Goal: Task Accomplishment & Management: Use online tool/utility

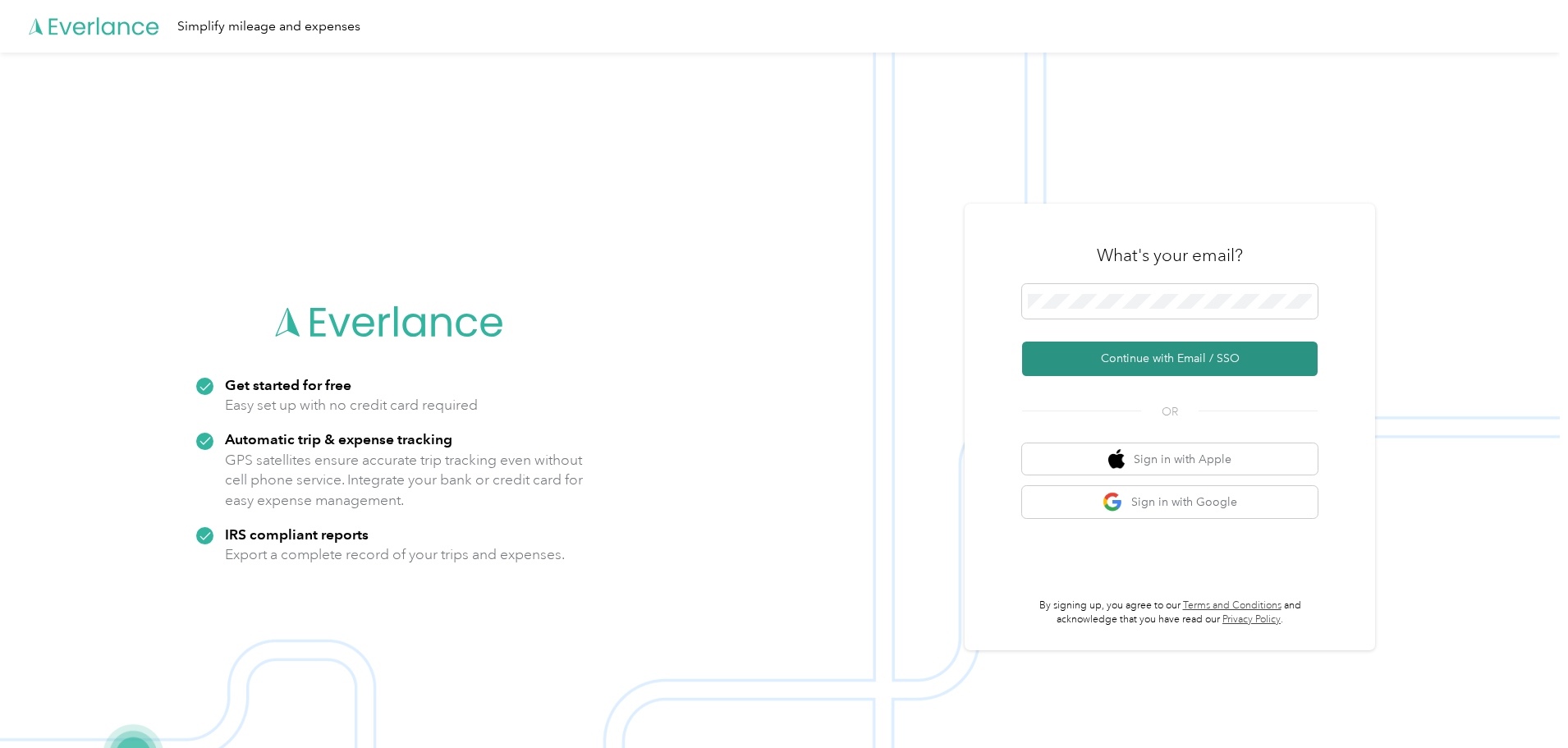
click at [1098, 354] on button "Continue with Email / SSO" at bounding box center [1170, 359] width 296 height 34
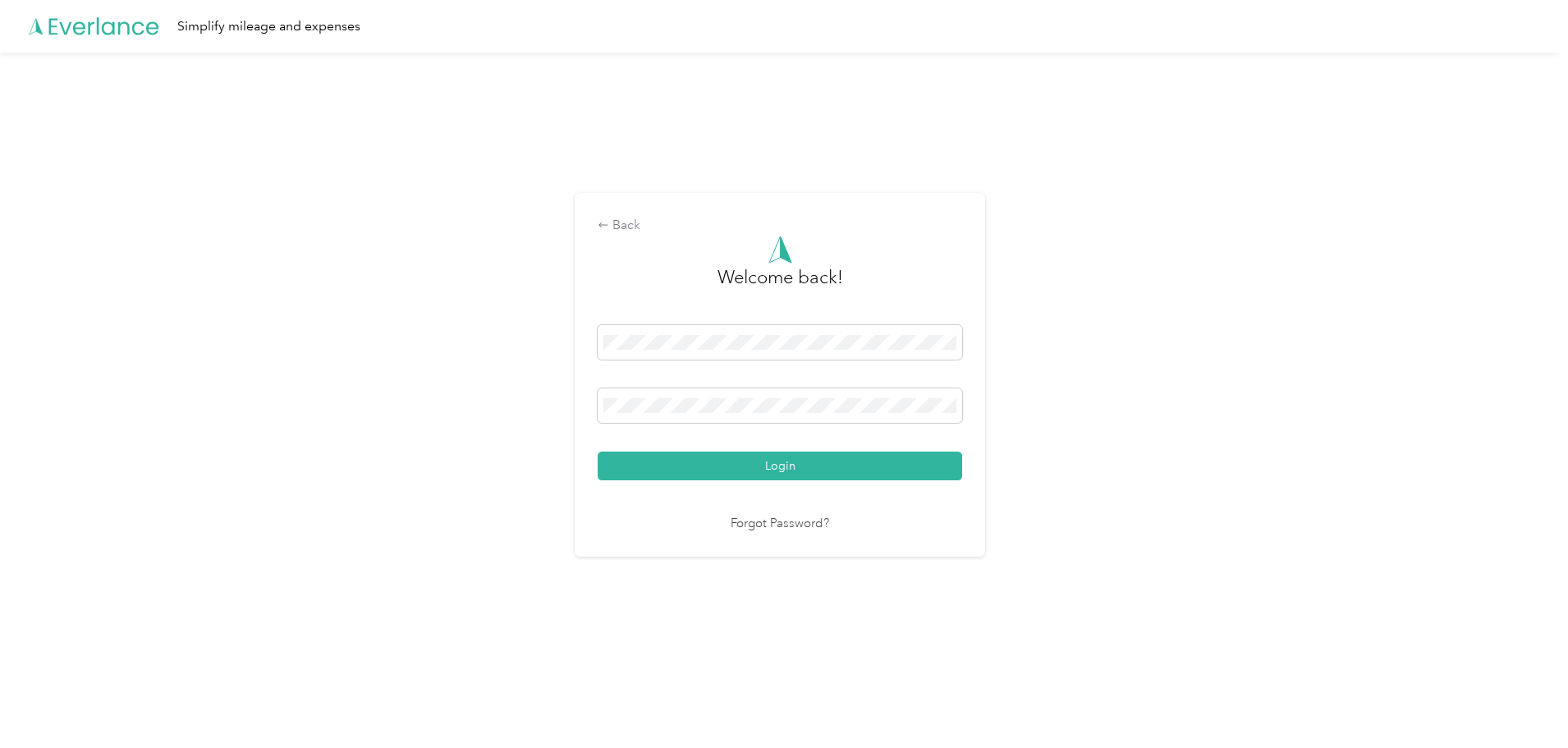
click at [731, 469] on button "Login" at bounding box center [780, 465] width 365 height 29
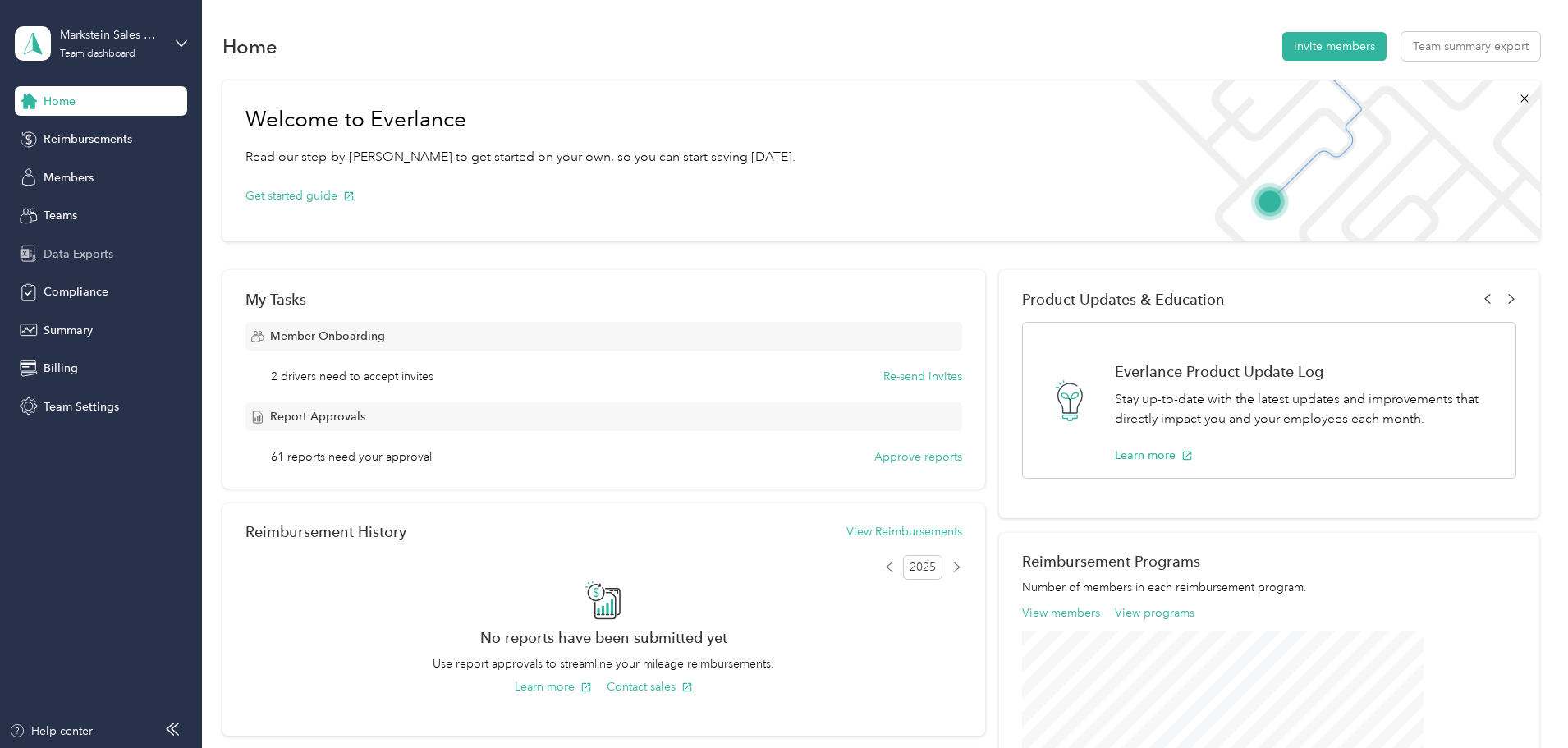
click at [72, 260] on span "Data Exports" at bounding box center [78, 254] width 70 height 18
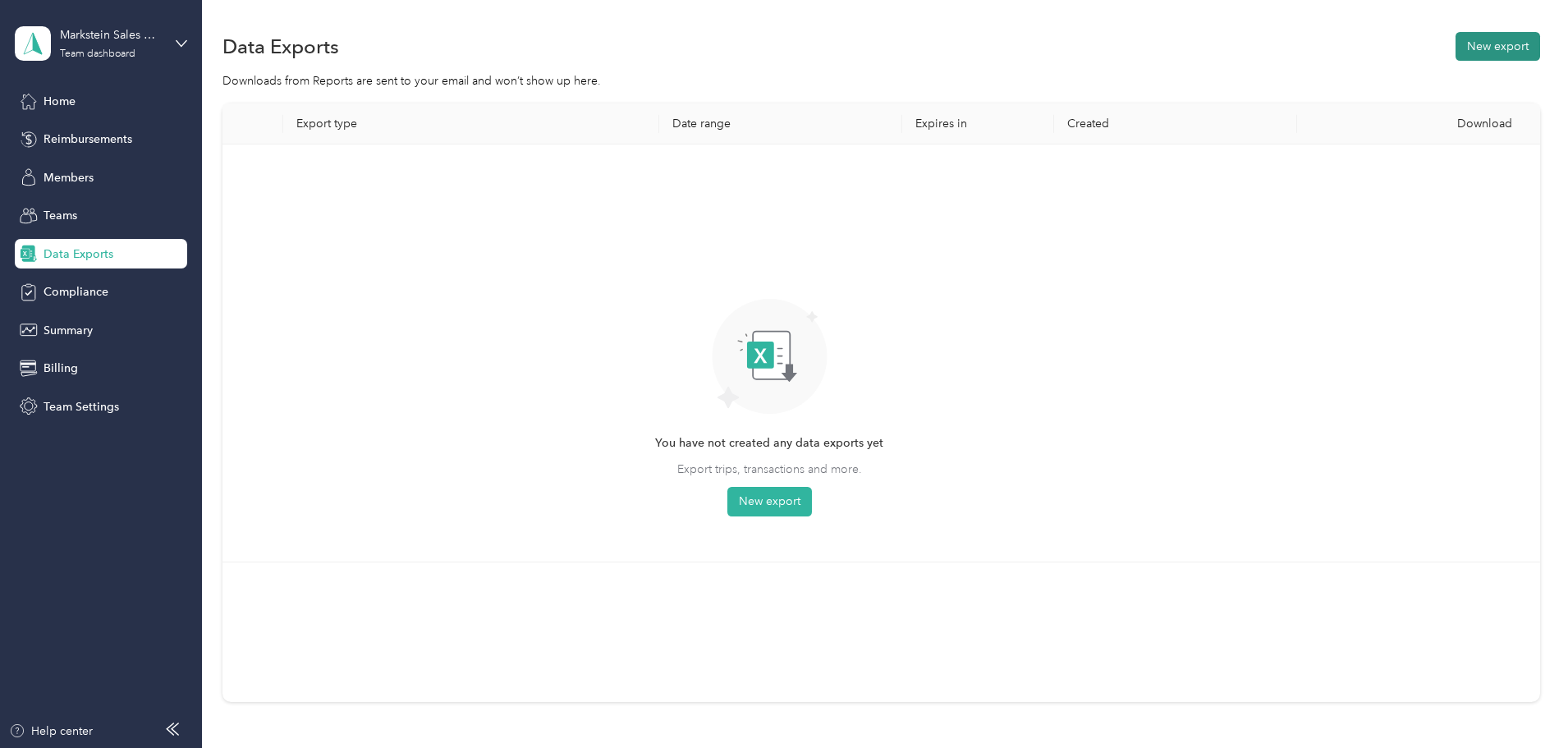
click at [1456, 50] on button "New export" at bounding box center [1498, 46] width 85 height 29
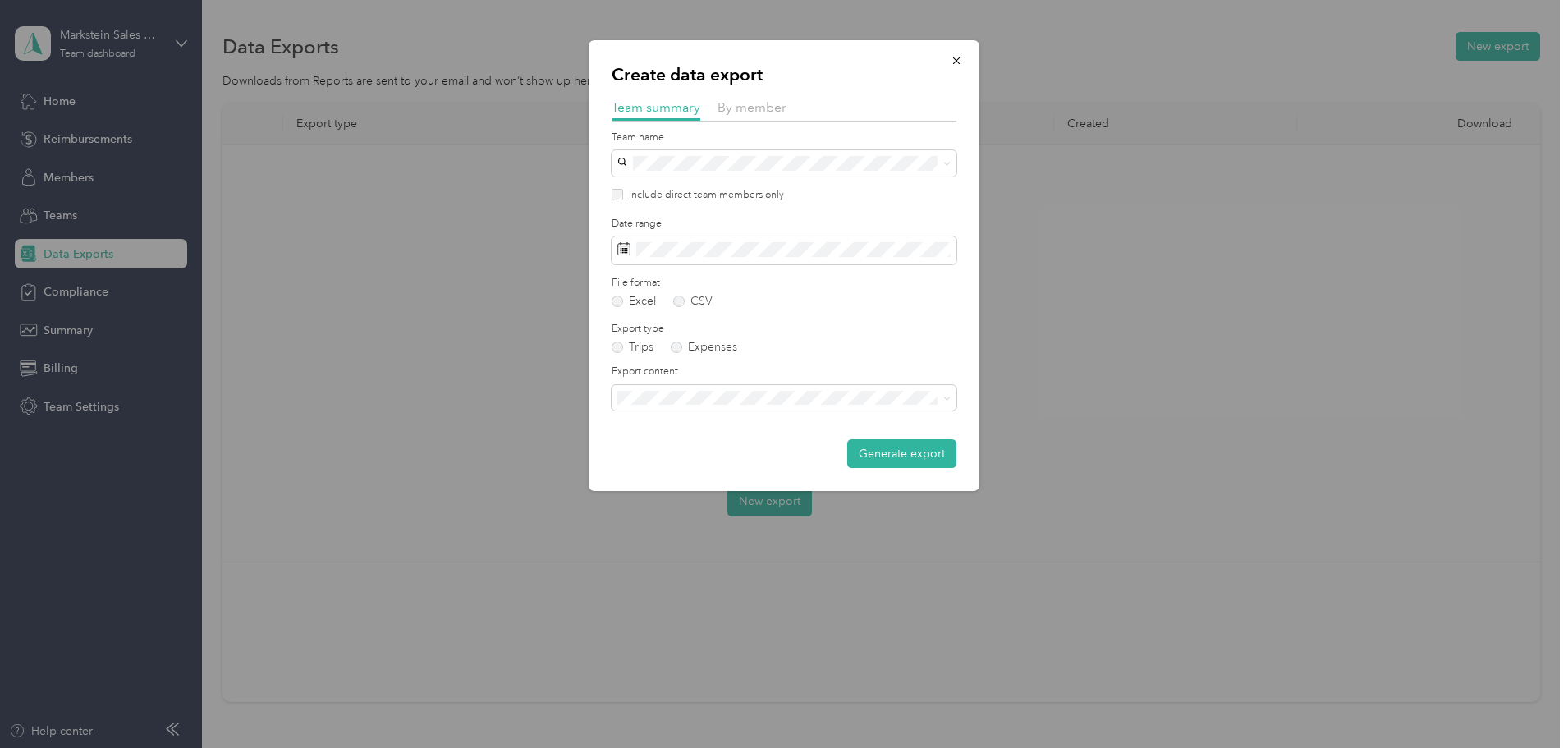
click at [754, 115] on div "By member" at bounding box center [752, 108] width 69 height 20
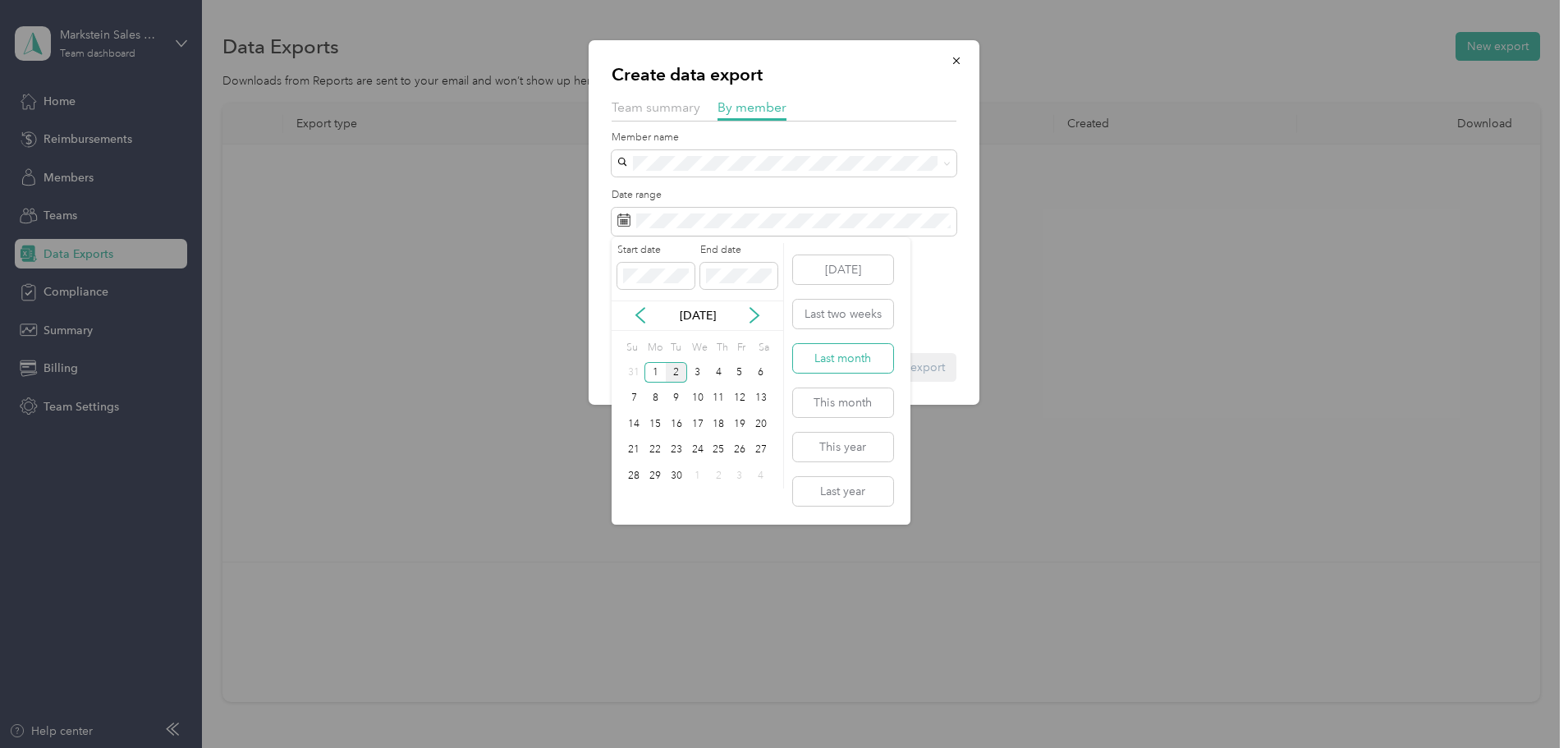
click at [833, 355] on button "Last month" at bounding box center [842, 359] width 100 height 29
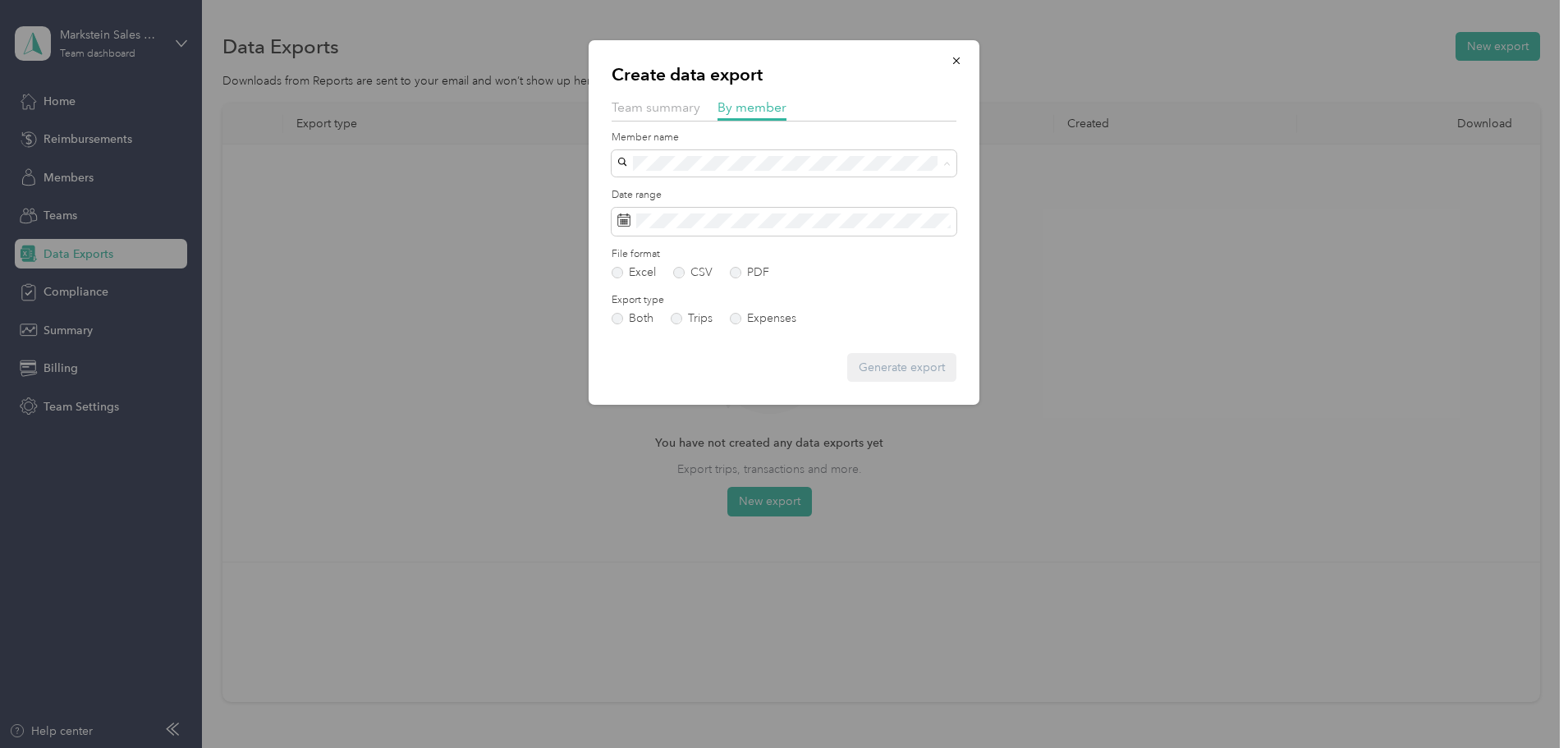
click at [667, 280] on span "[PERSON_NAME]" at bounding box center [668, 279] width 91 height 14
click at [859, 371] on button "Generate export" at bounding box center [902, 367] width 109 height 29
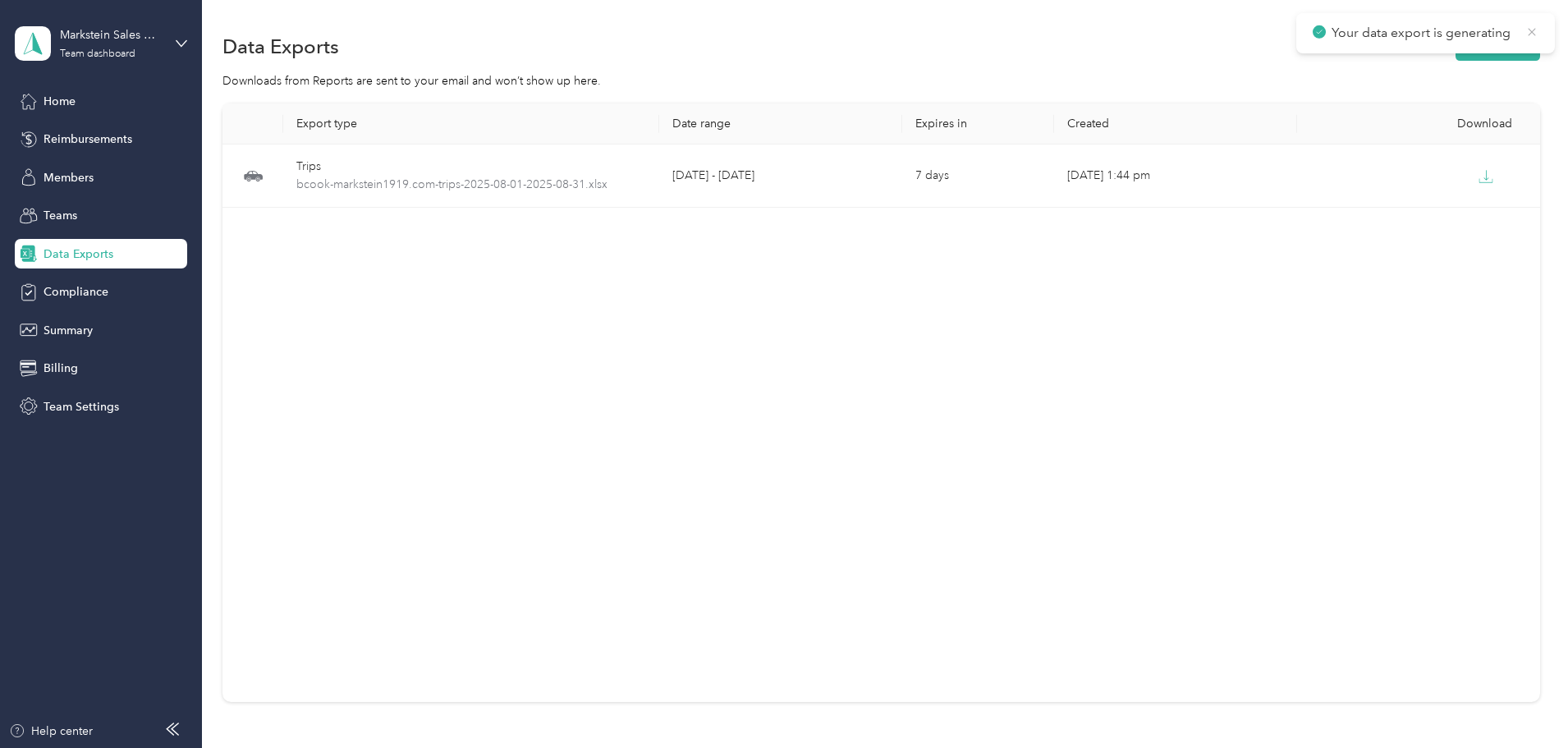
click at [1528, 29] on icon at bounding box center [1532, 32] width 13 height 15
click at [1456, 41] on button "New export" at bounding box center [1498, 46] width 85 height 29
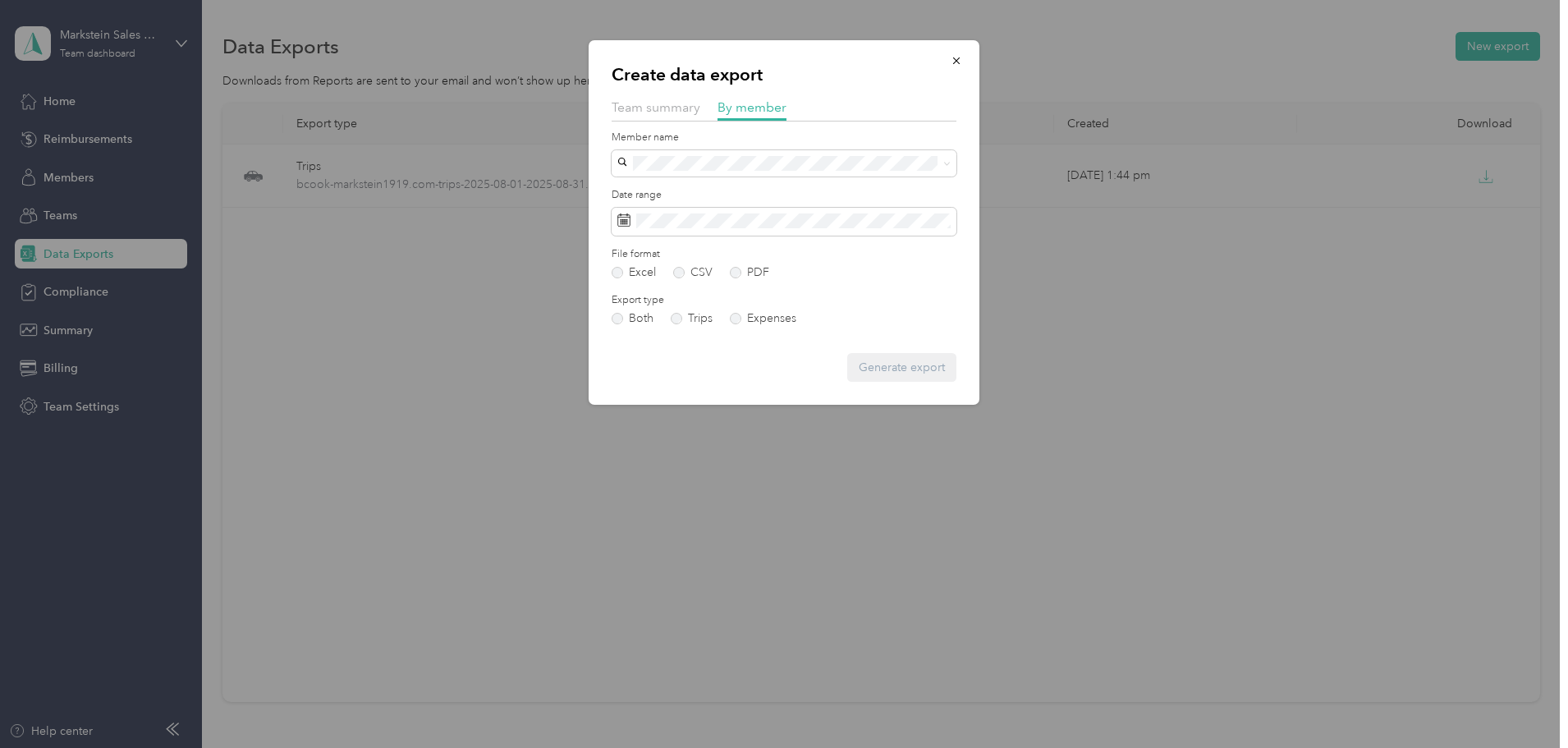
click at [704, 307] on span "[PERSON_NAME]" at bounding box center [668, 306] width 91 height 14
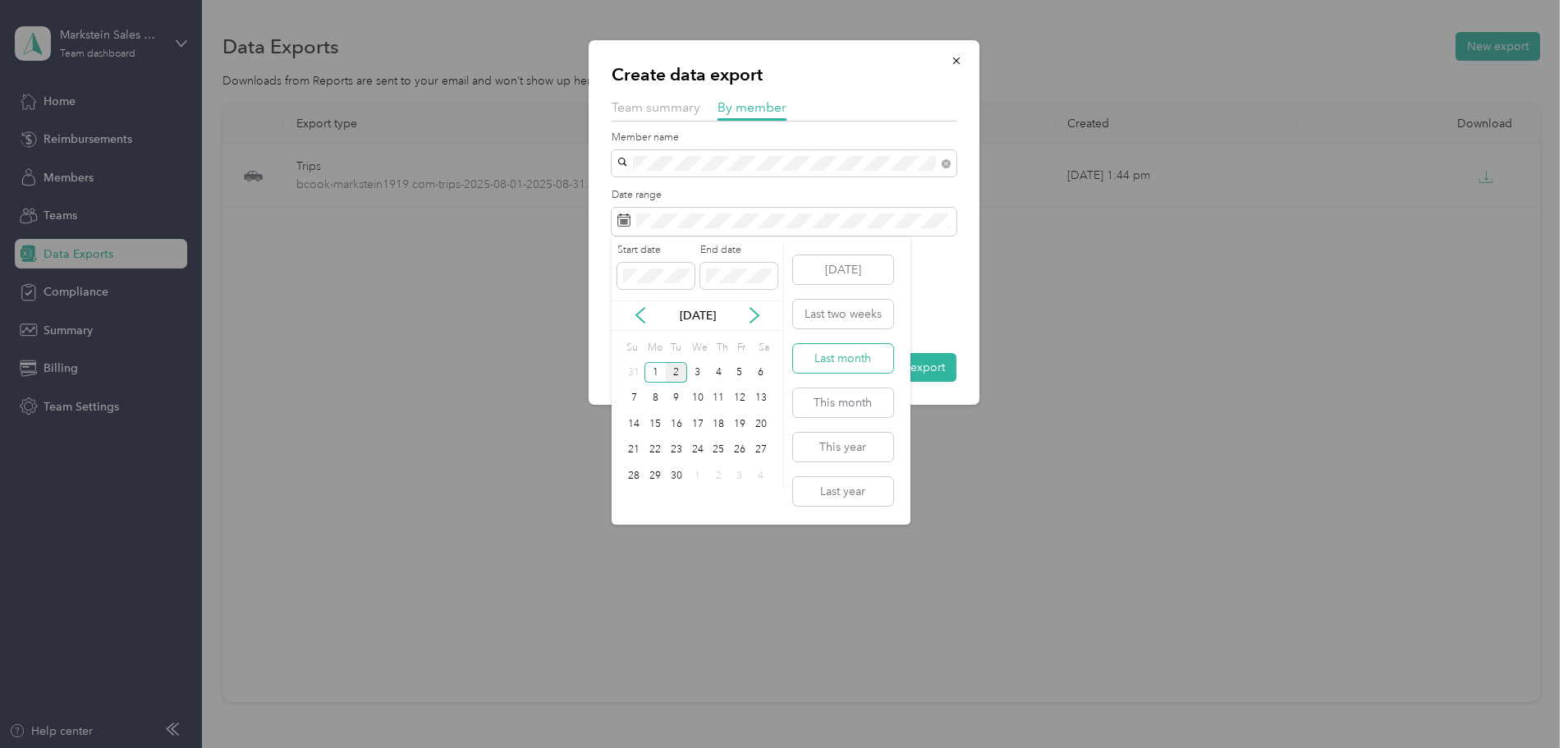
click at [848, 353] on button "Last month" at bounding box center [842, 359] width 100 height 29
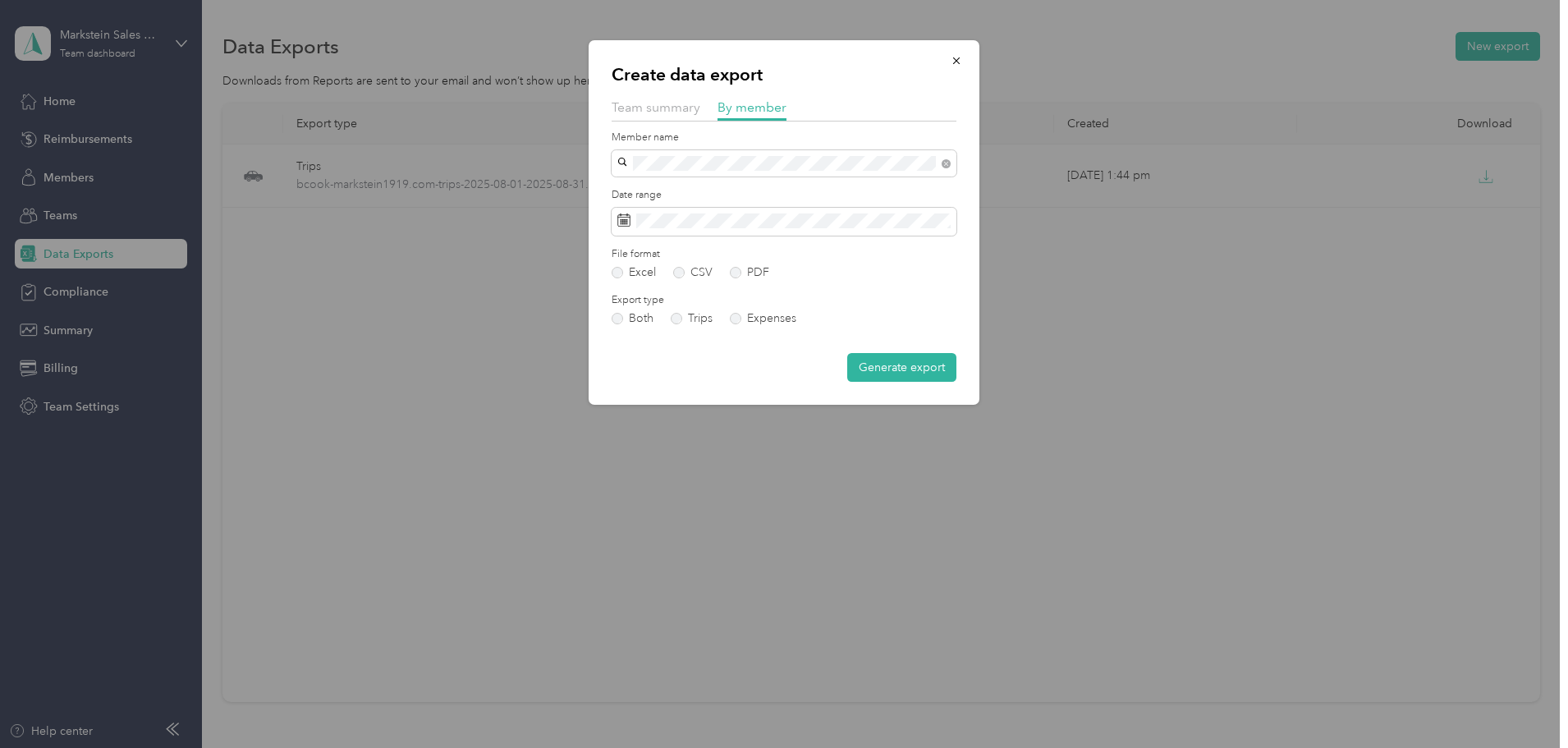
click at [904, 369] on button "Generate export" at bounding box center [902, 367] width 109 height 29
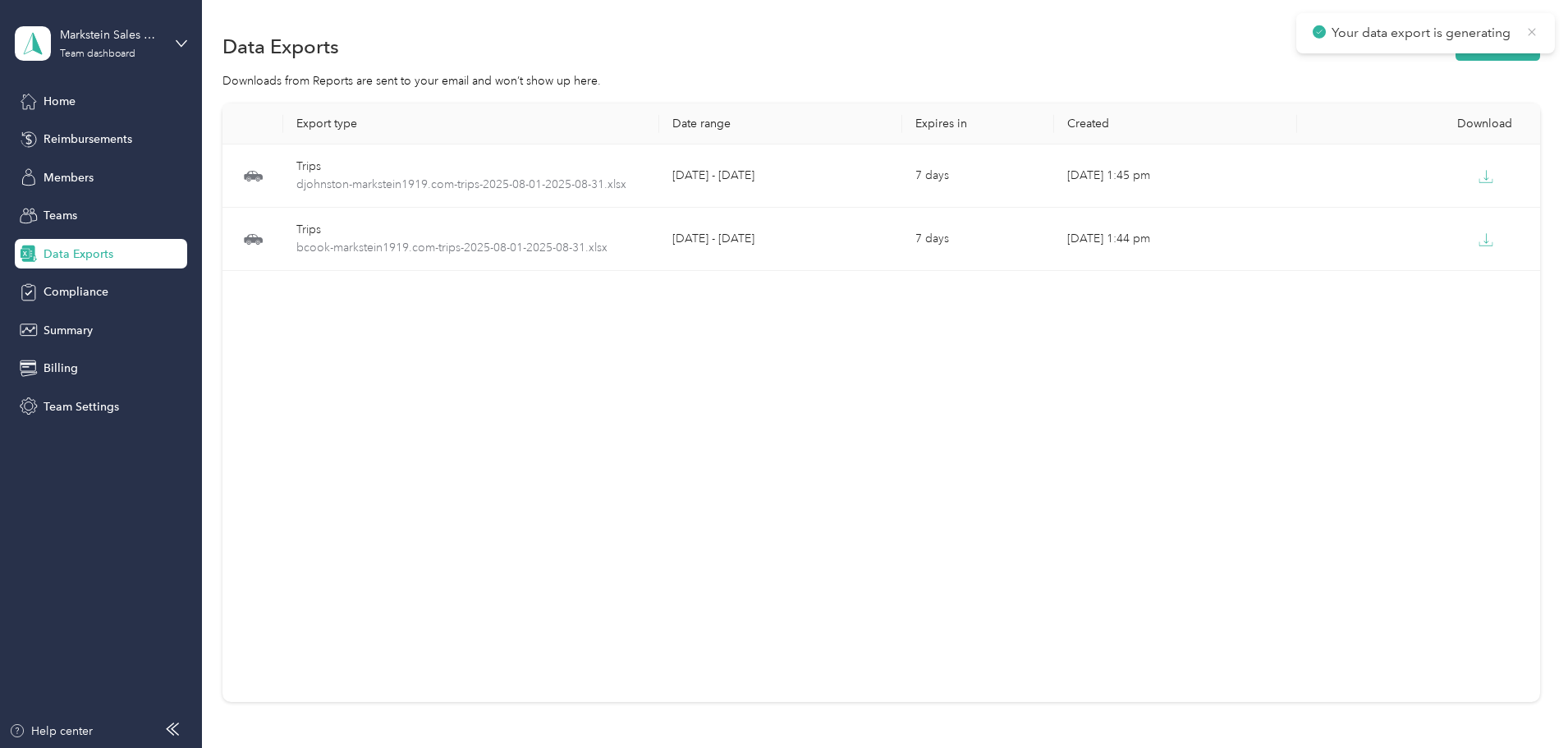
click at [1531, 29] on icon at bounding box center [1532, 32] width 13 height 15
click at [1456, 41] on button "New export" at bounding box center [1498, 46] width 85 height 29
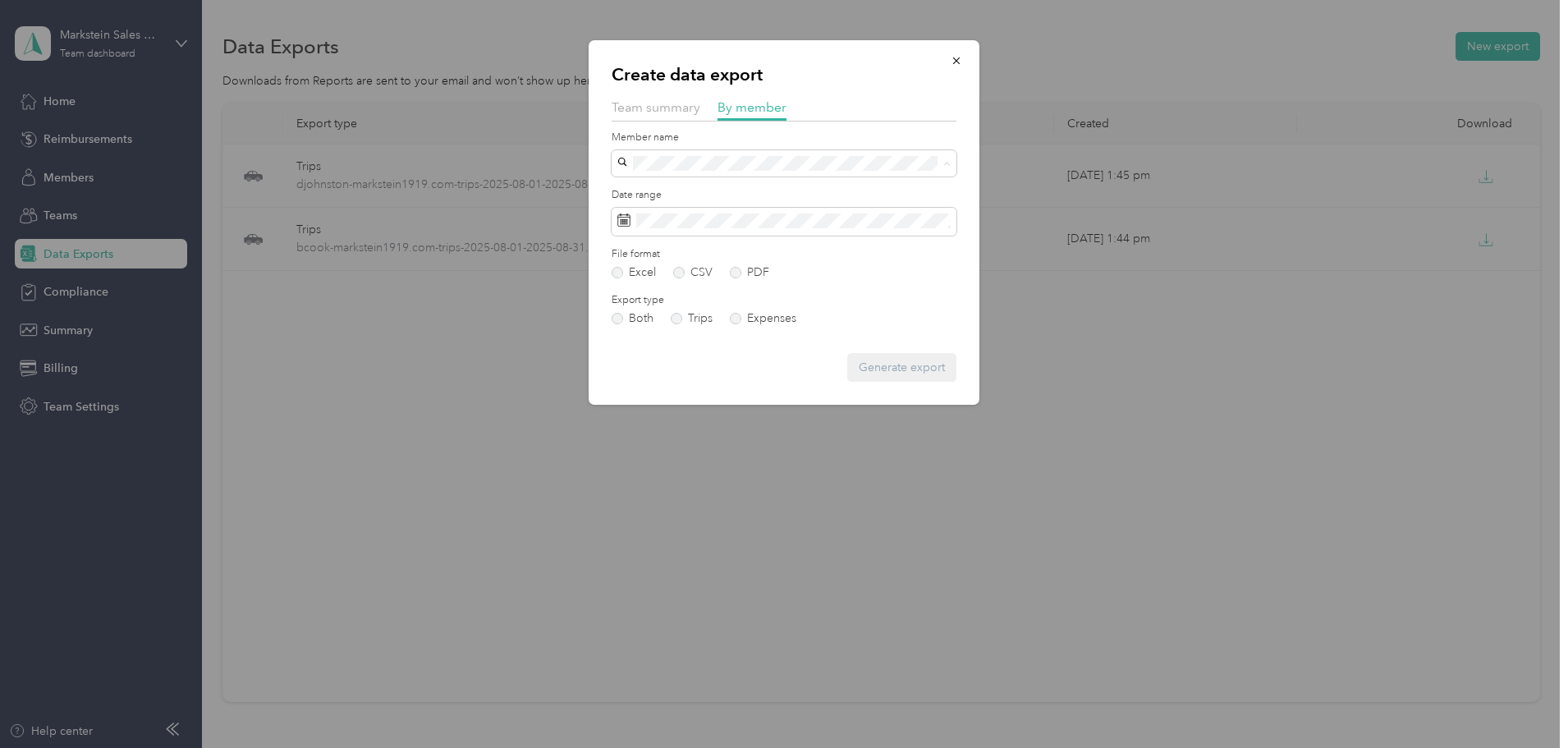
click at [690, 342] on li "[EMAIL_ADDRESS][DOMAIN_NAME]" at bounding box center [784, 336] width 345 height 29
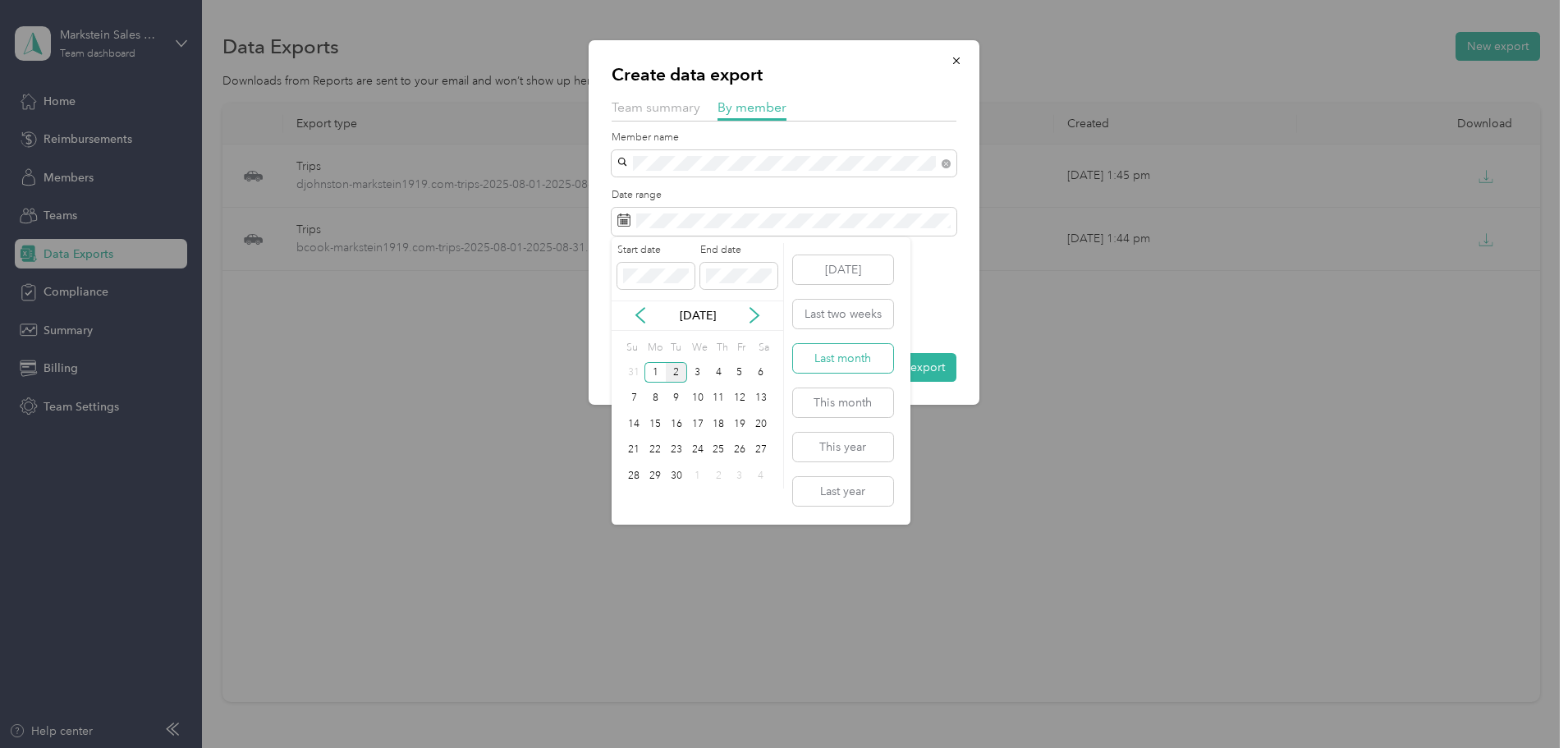
drag, startPoint x: 835, startPoint y: 358, endPoint x: 873, endPoint y: 345, distance: 40.2
click at [836, 358] on button "Last month" at bounding box center [842, 359] width 100 height 29
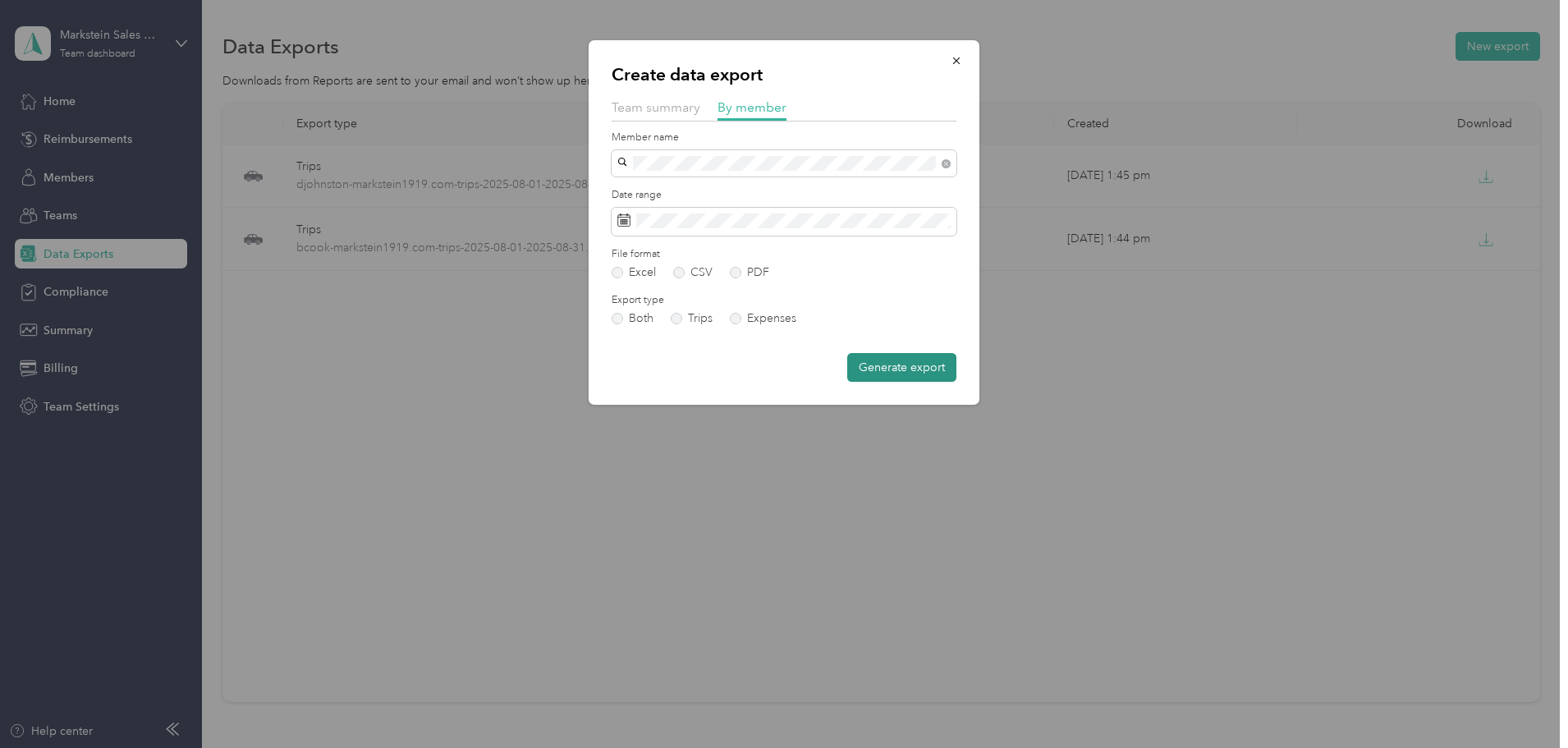
click at [917, 367] on button "Generate export" at bounding box center [902, 367] width 109 height 29
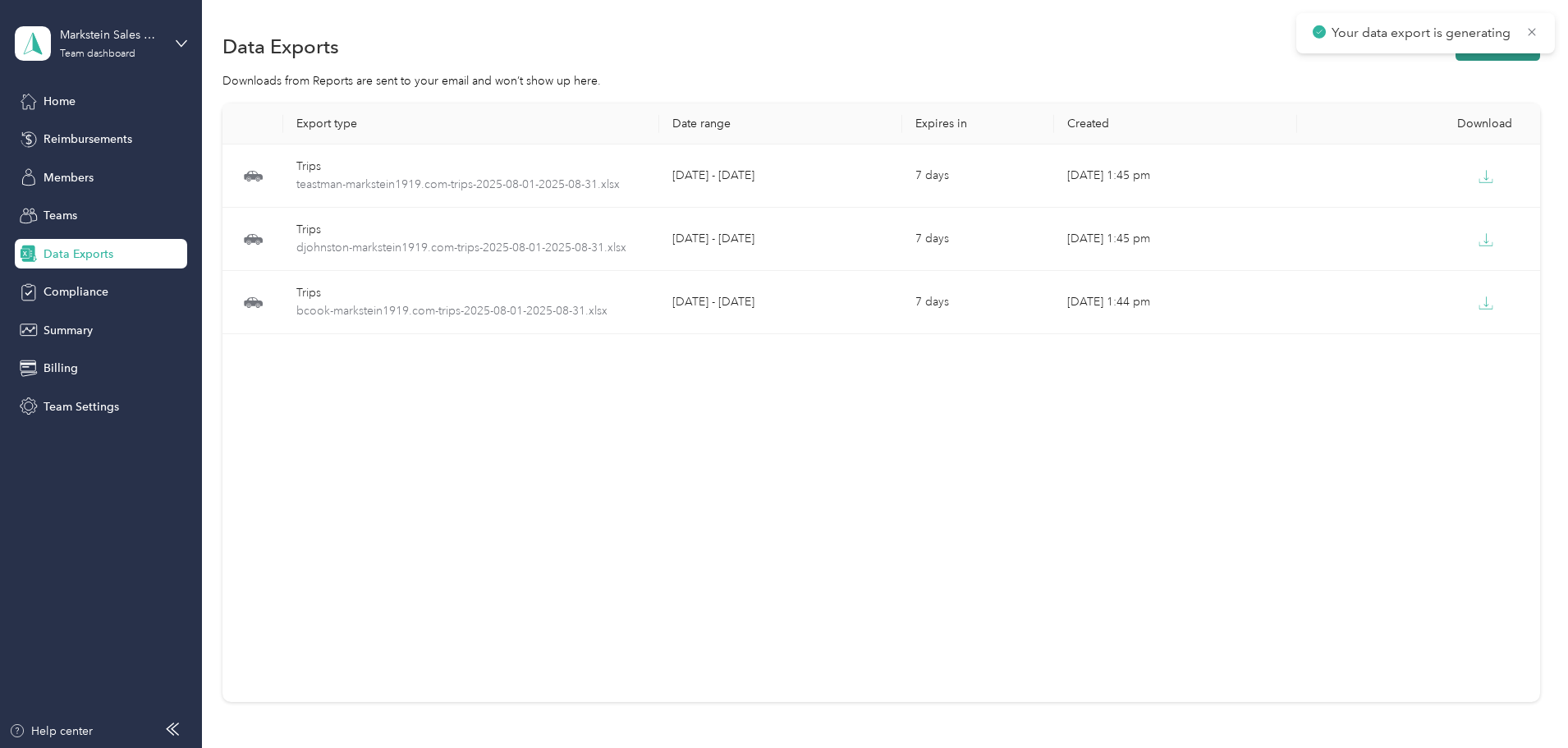
click at [1456, 54] on button "New export" at bounding box center [1498, 46] width 85 height 29
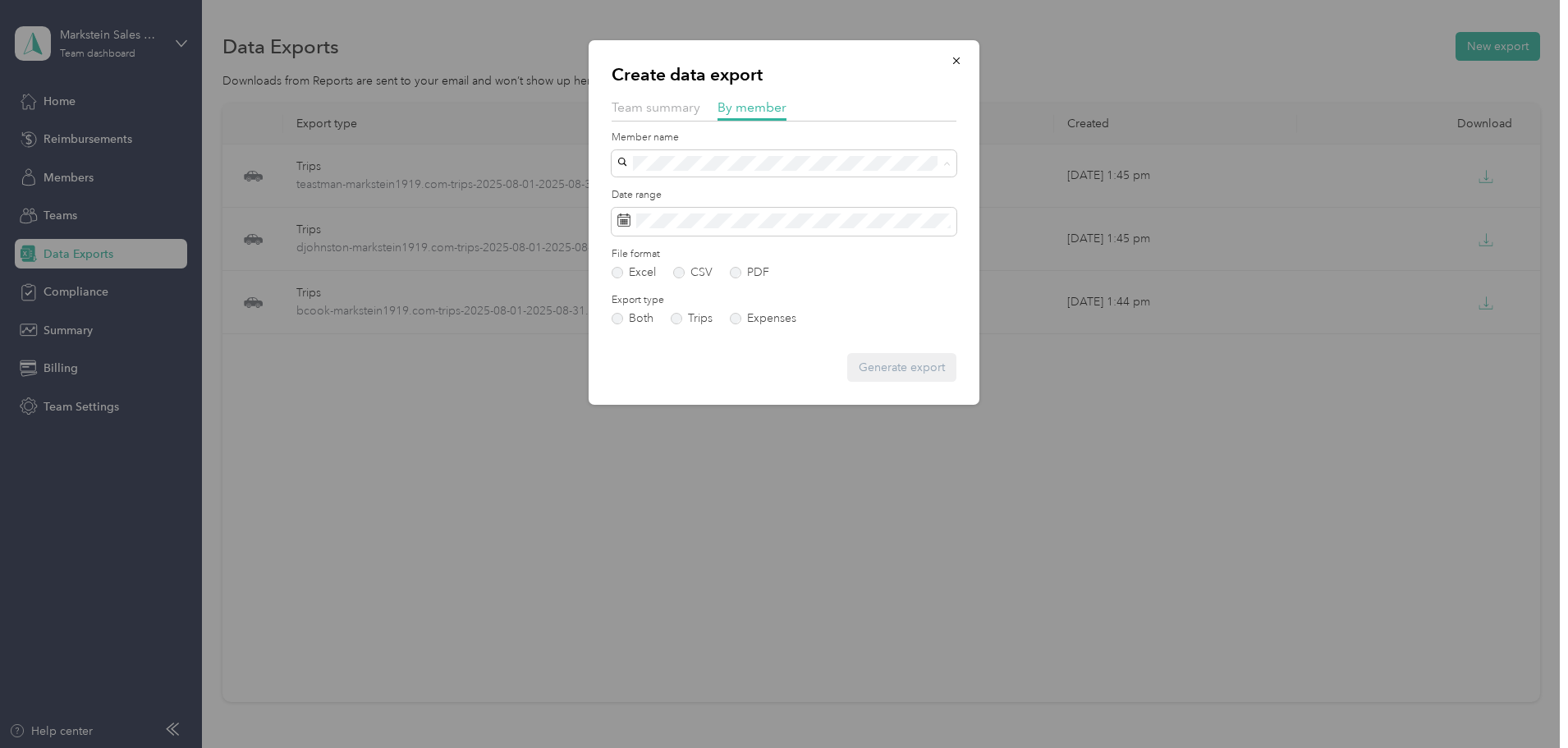
click at [665, 357] on div "[EMAIL_ADDRESS][DOMAIN_NAME]" at bounding box center [784, 366] width 322 height 18
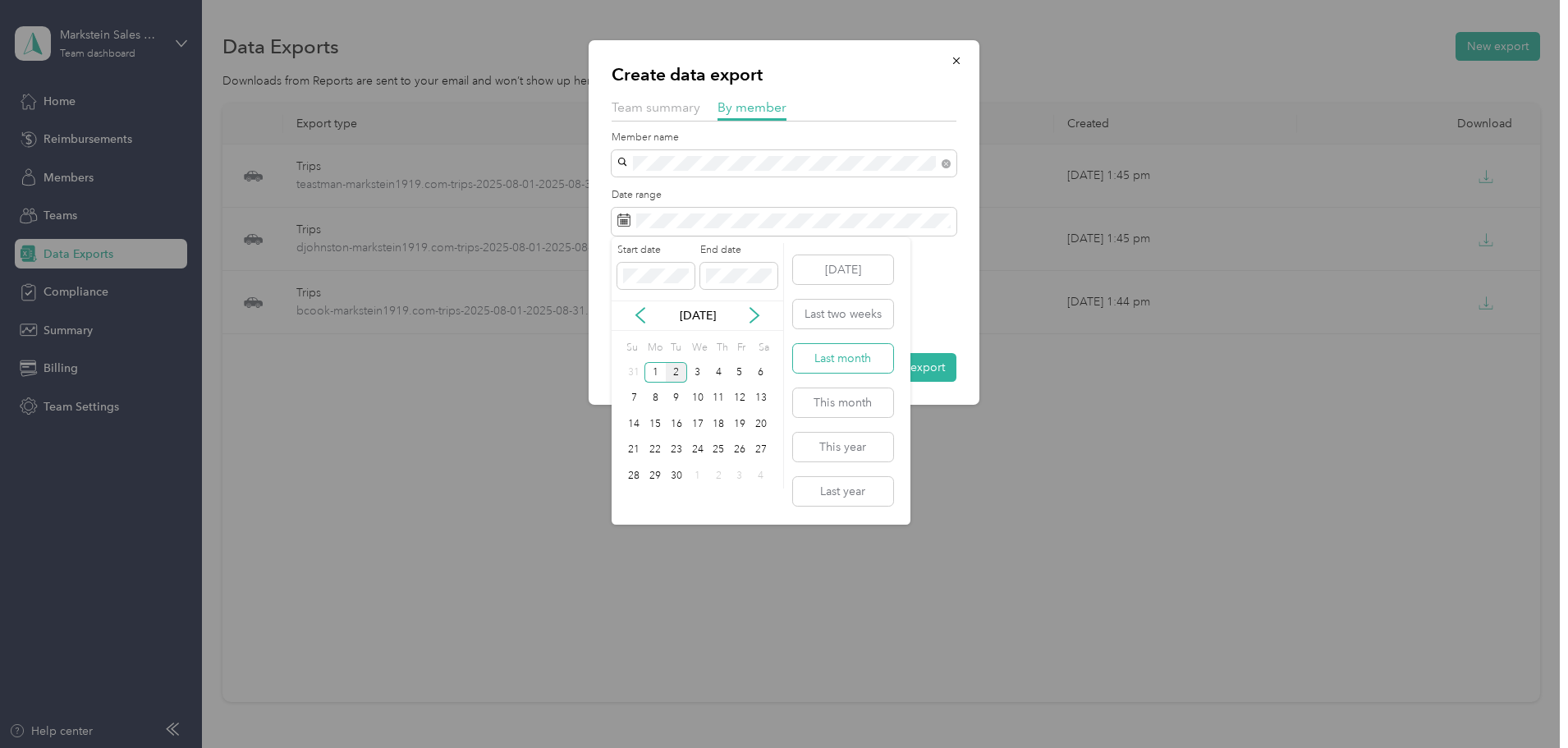
drag, startPoint x: 859, startPoint y: 351, endPoint x: 919, endPoint y: 374, distance: 64.3
click at [860, 351] on button "Last month" at bounding box center [842, 359] width 100 height 29
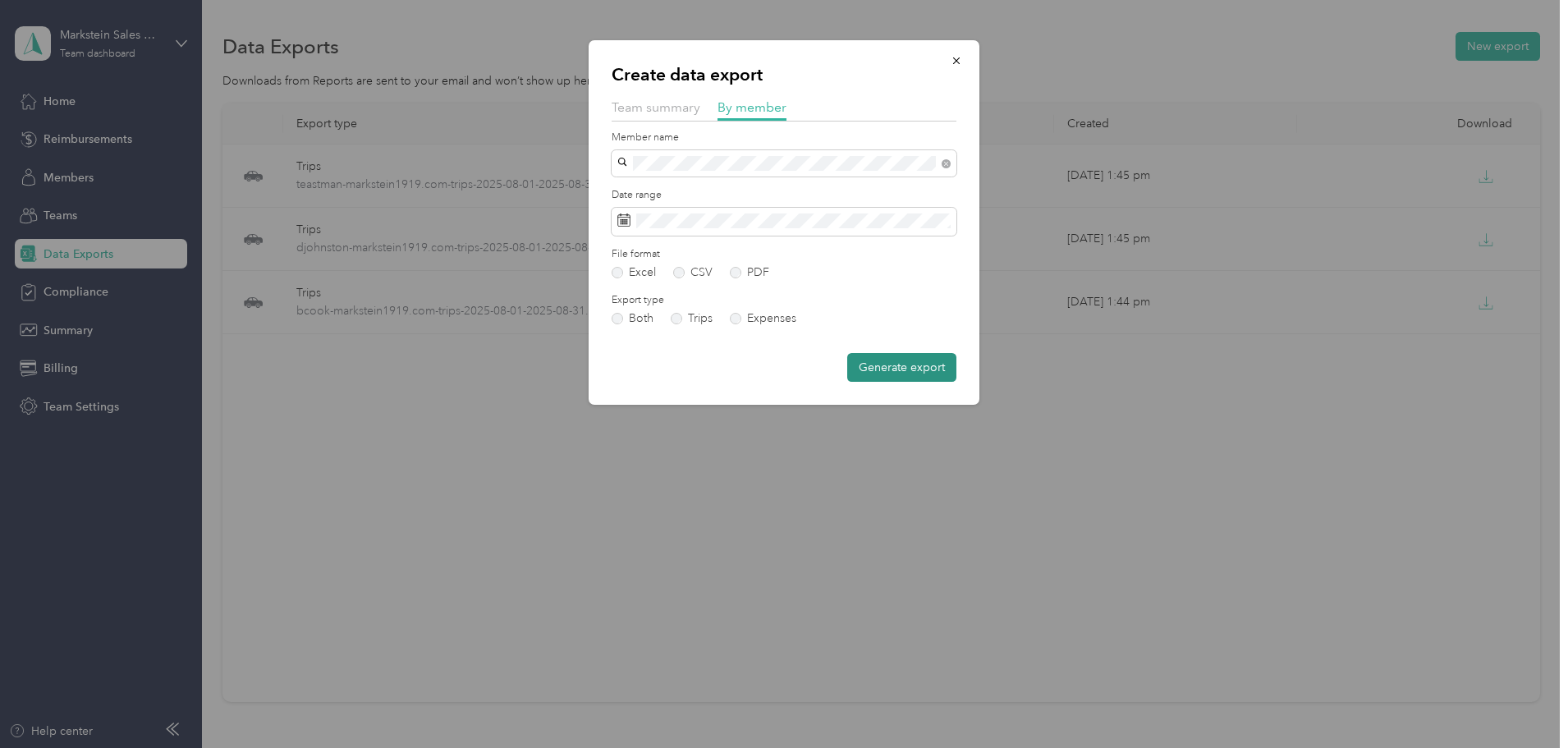
click at [898, 363] on button "Generate export" at bounding box center [902, 367] width 109 height 29
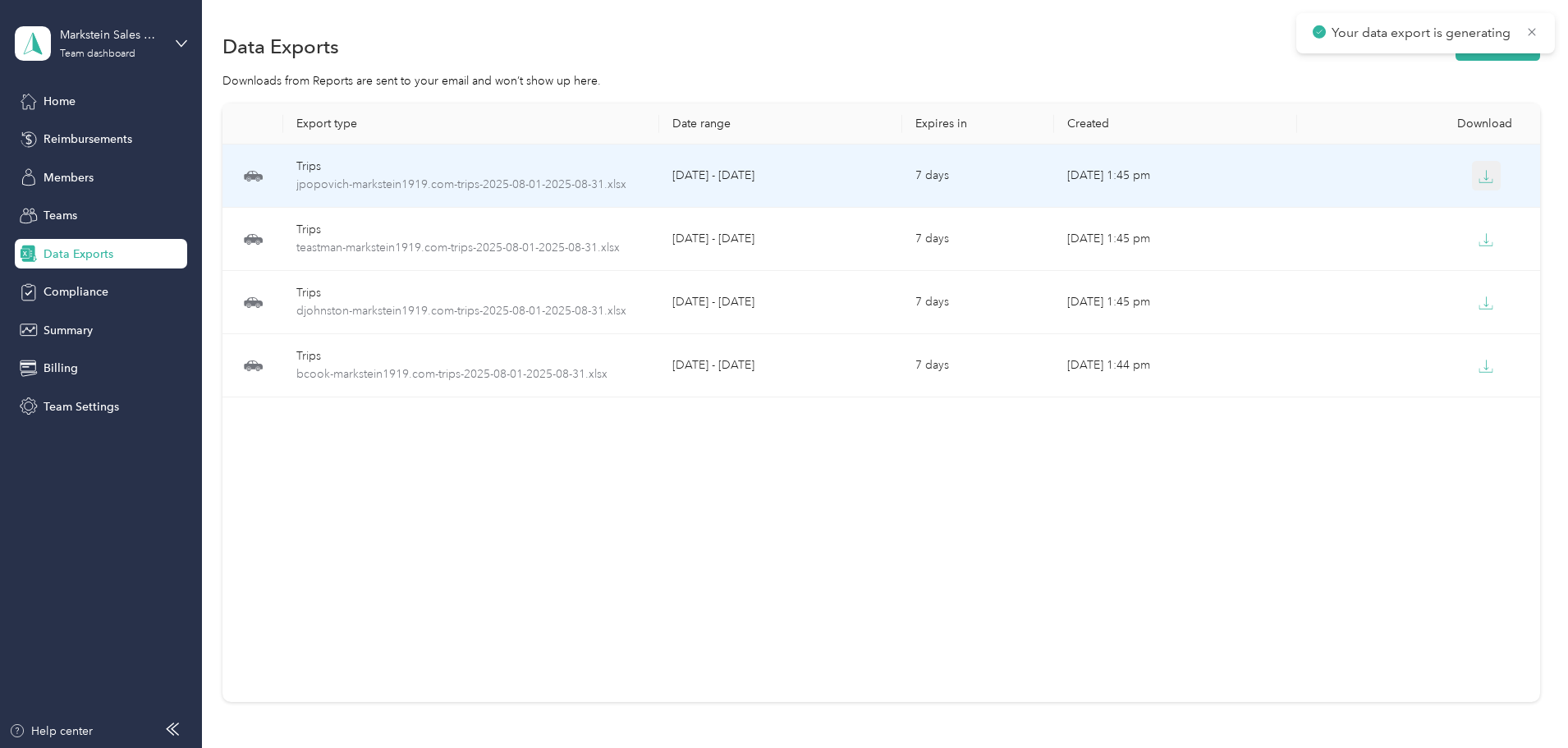
click at [1479, 173] on icon "button" at bounding box center [1486, 177] width 15 height 15
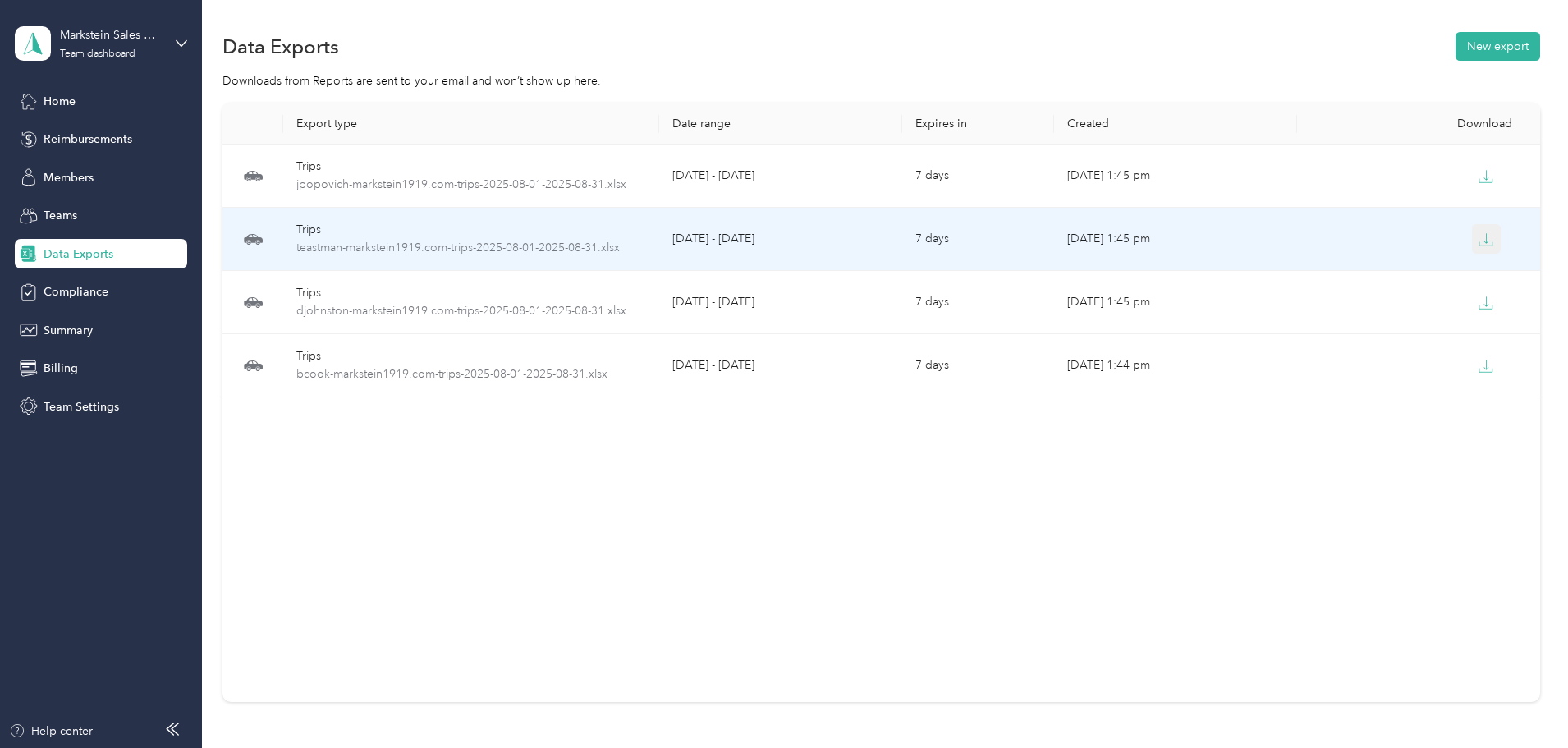
click at [1472, 243] on button "button" at bounding box center [1486, 238] width 29 height 29
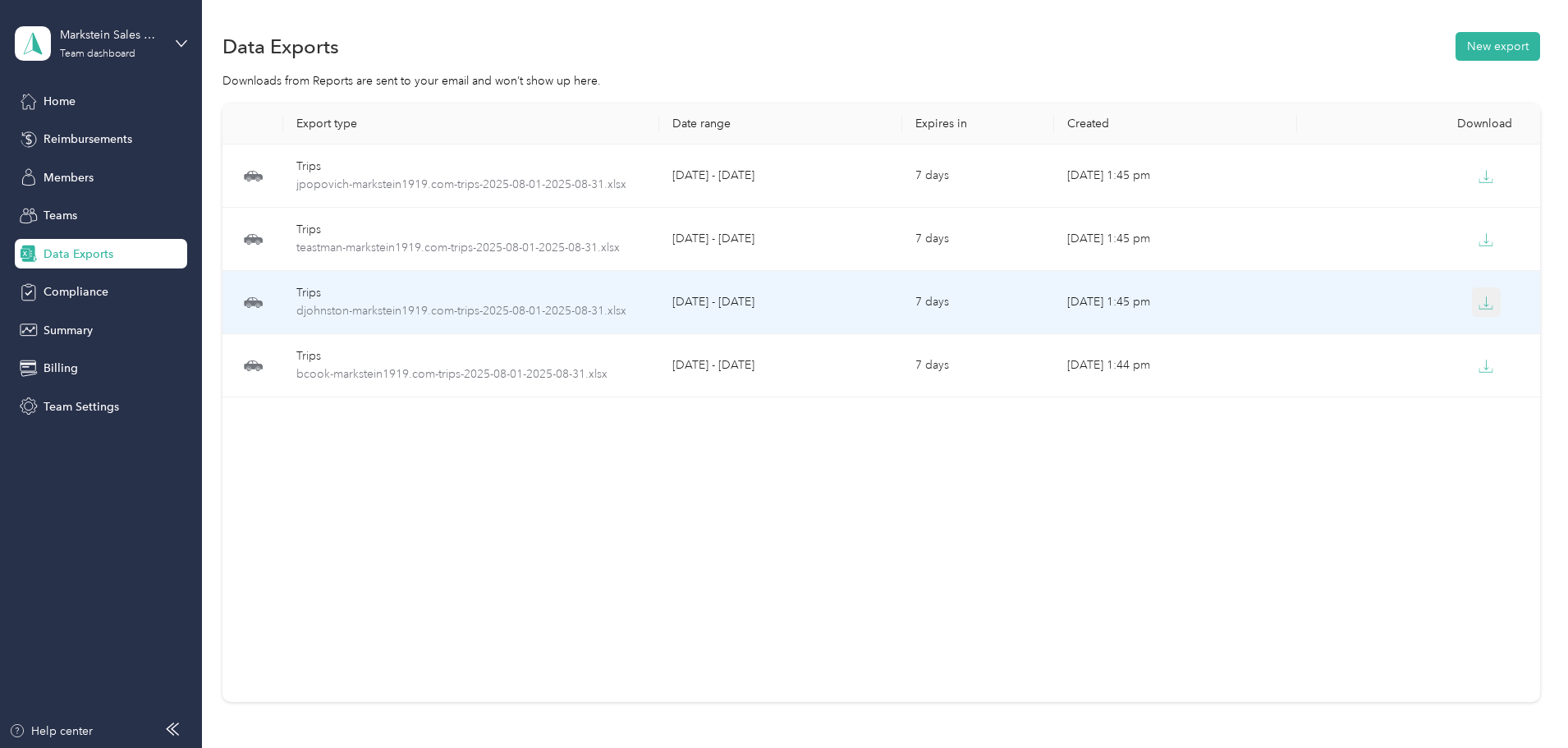
click at [1472, 291] on button "button" at bounding box center [1486, 301] width 29 height 29
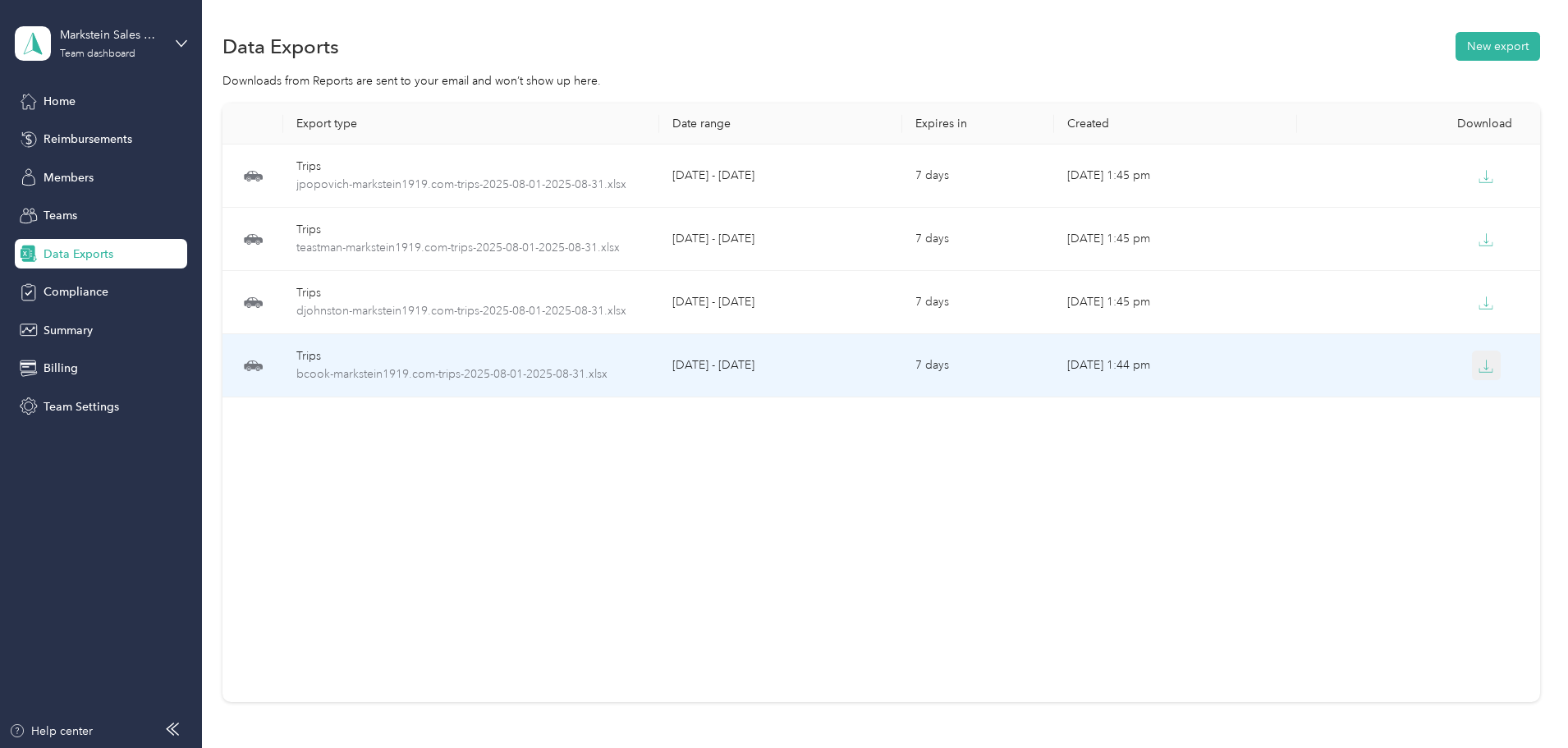
click at [1479, 368] on icon "button" at bounding box center [1486, 366] width 15 height 15
